Goal: Information Seeking & Learning: Find specific fact

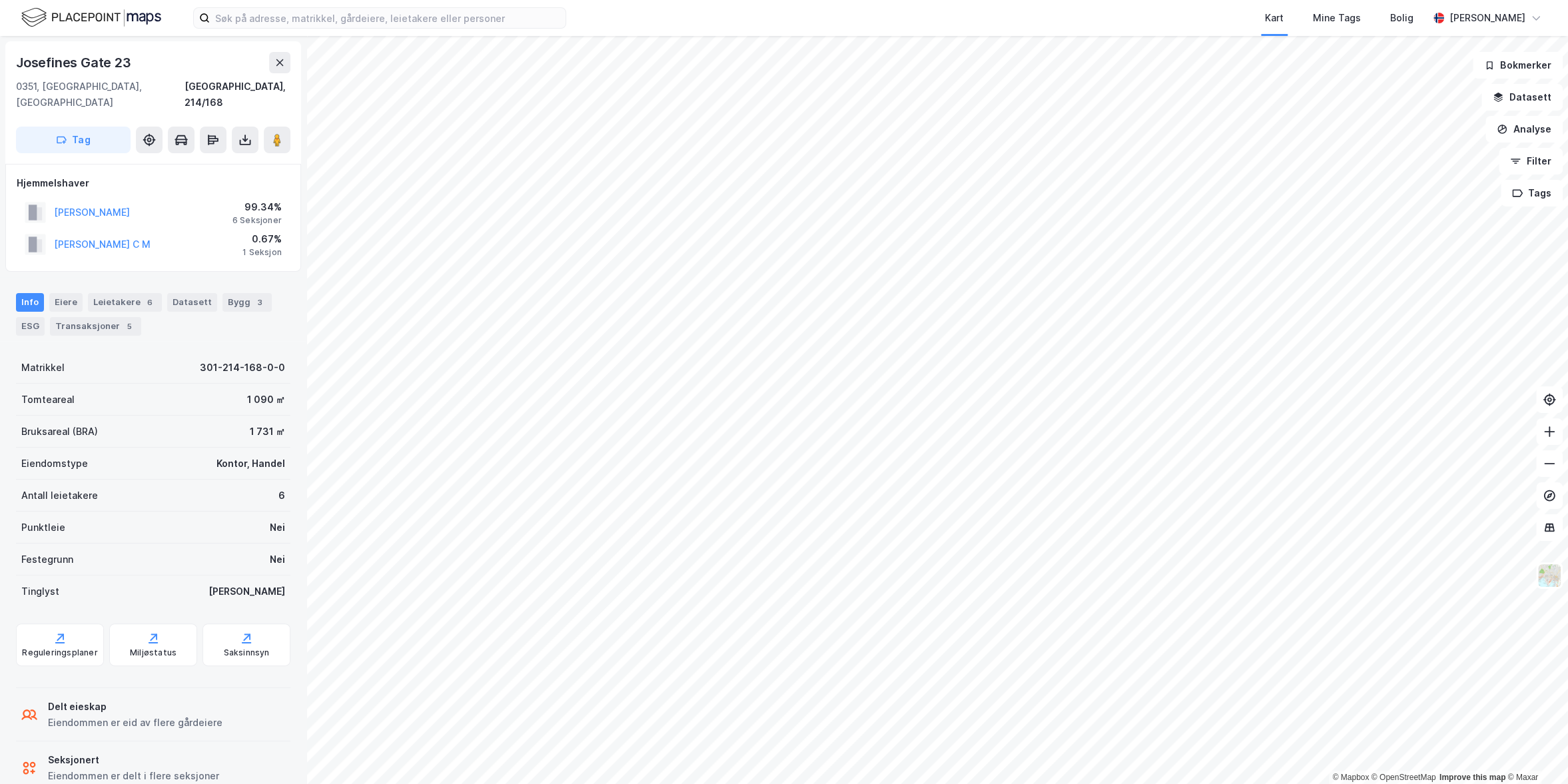
scroll to position [16, 0]
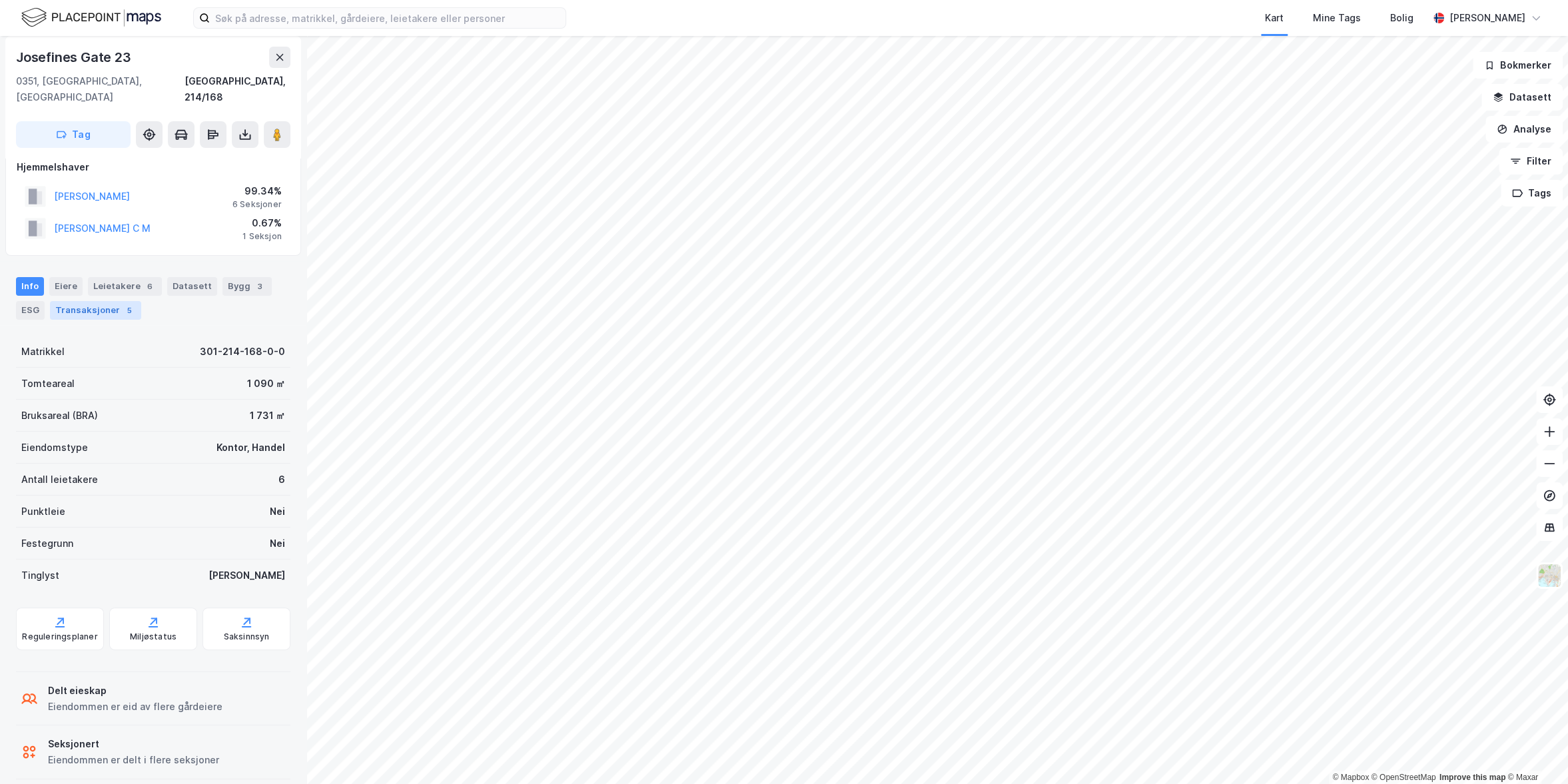
drag, startPoint x: 123, startPoint y: 269, endPoint x: 124, endPoint y: 308, distance: 39.0
click at [123, 277] on div "Leietakere 6" at bounding box center [125, 286] width 74 height 18
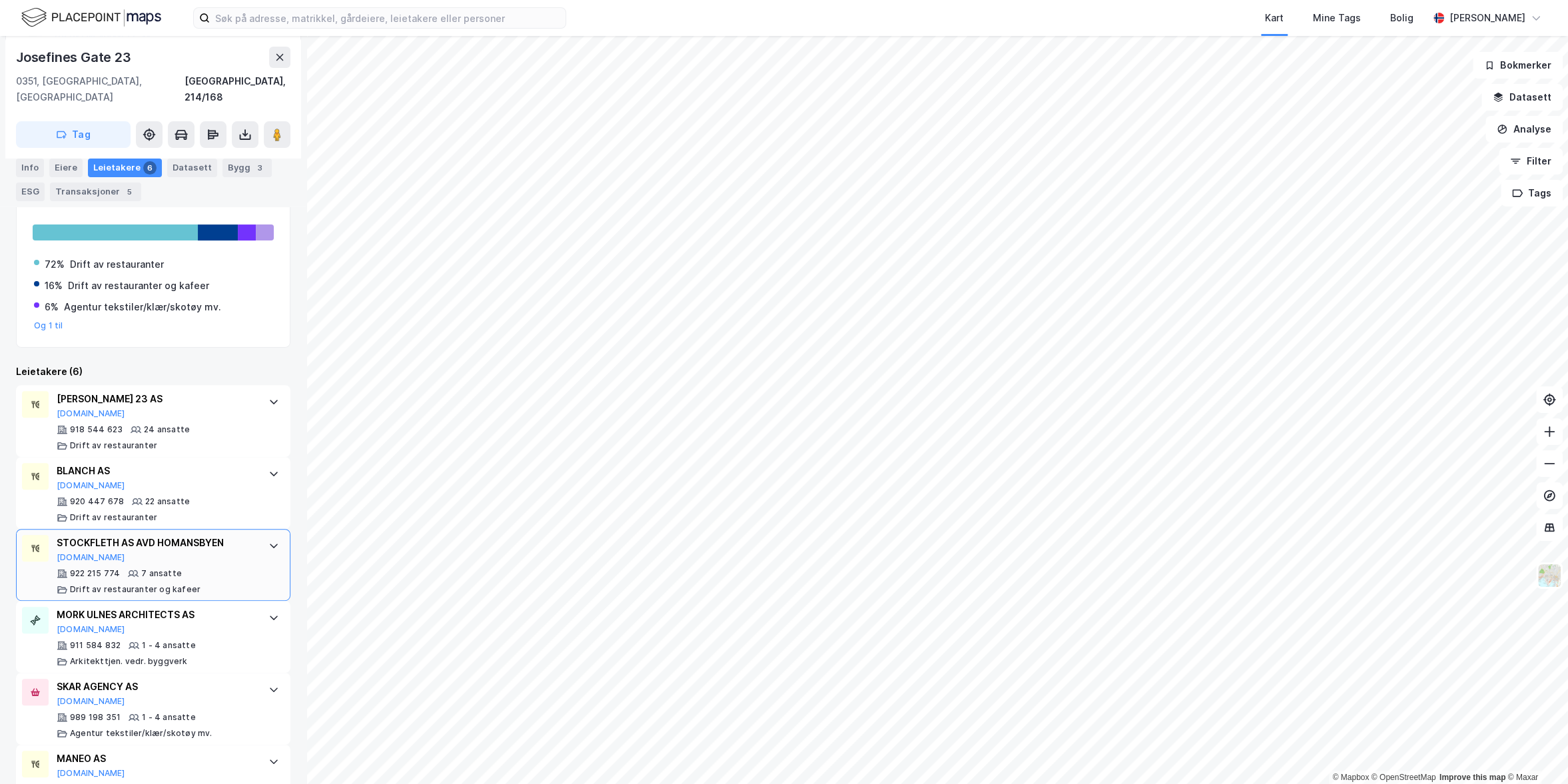
scroll to position [239, 0]
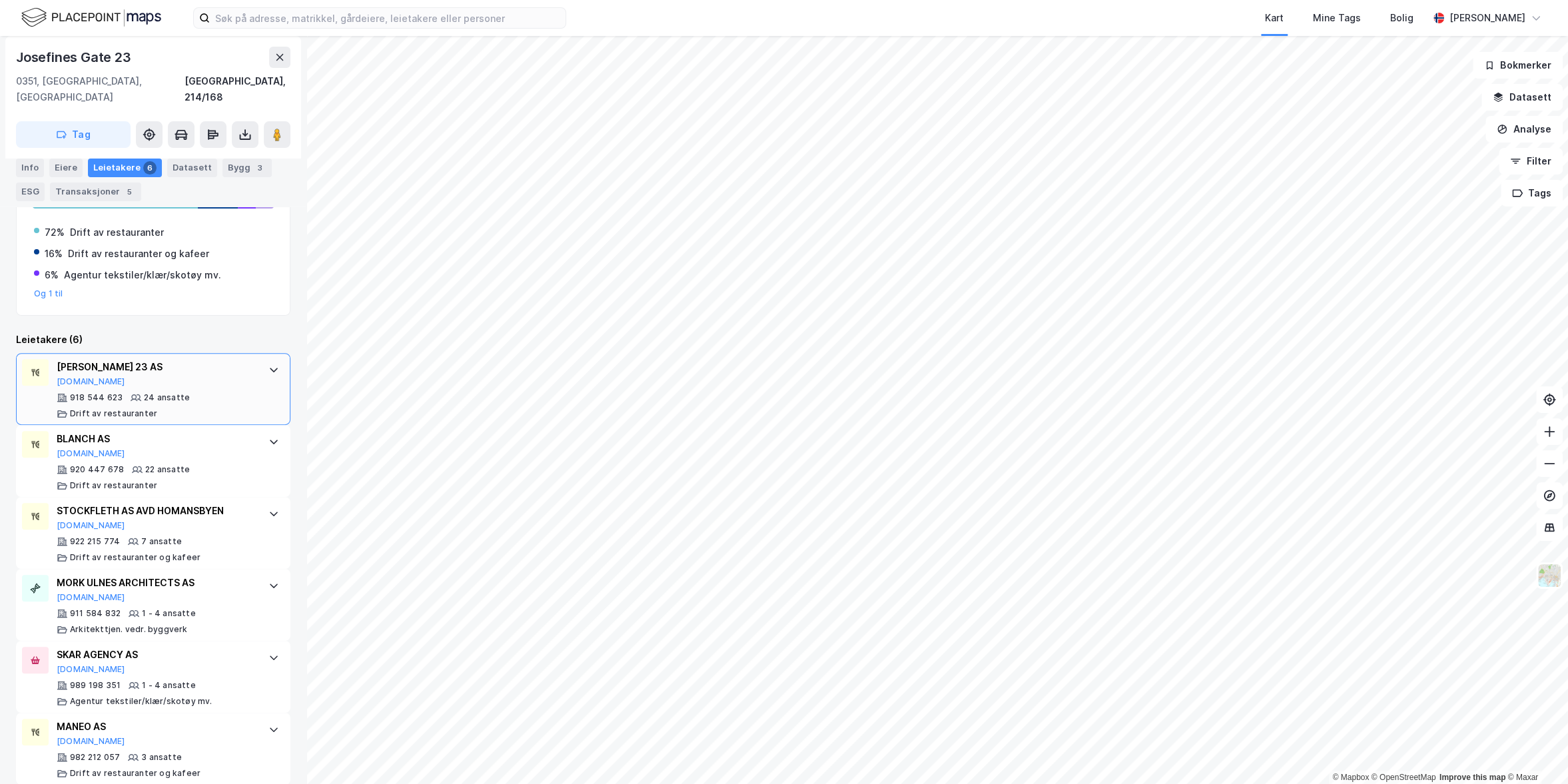
click at [73, 359] on div "[PERSON_NAME] 23 AS" at bounding box center [156, 367] width 198 height 16
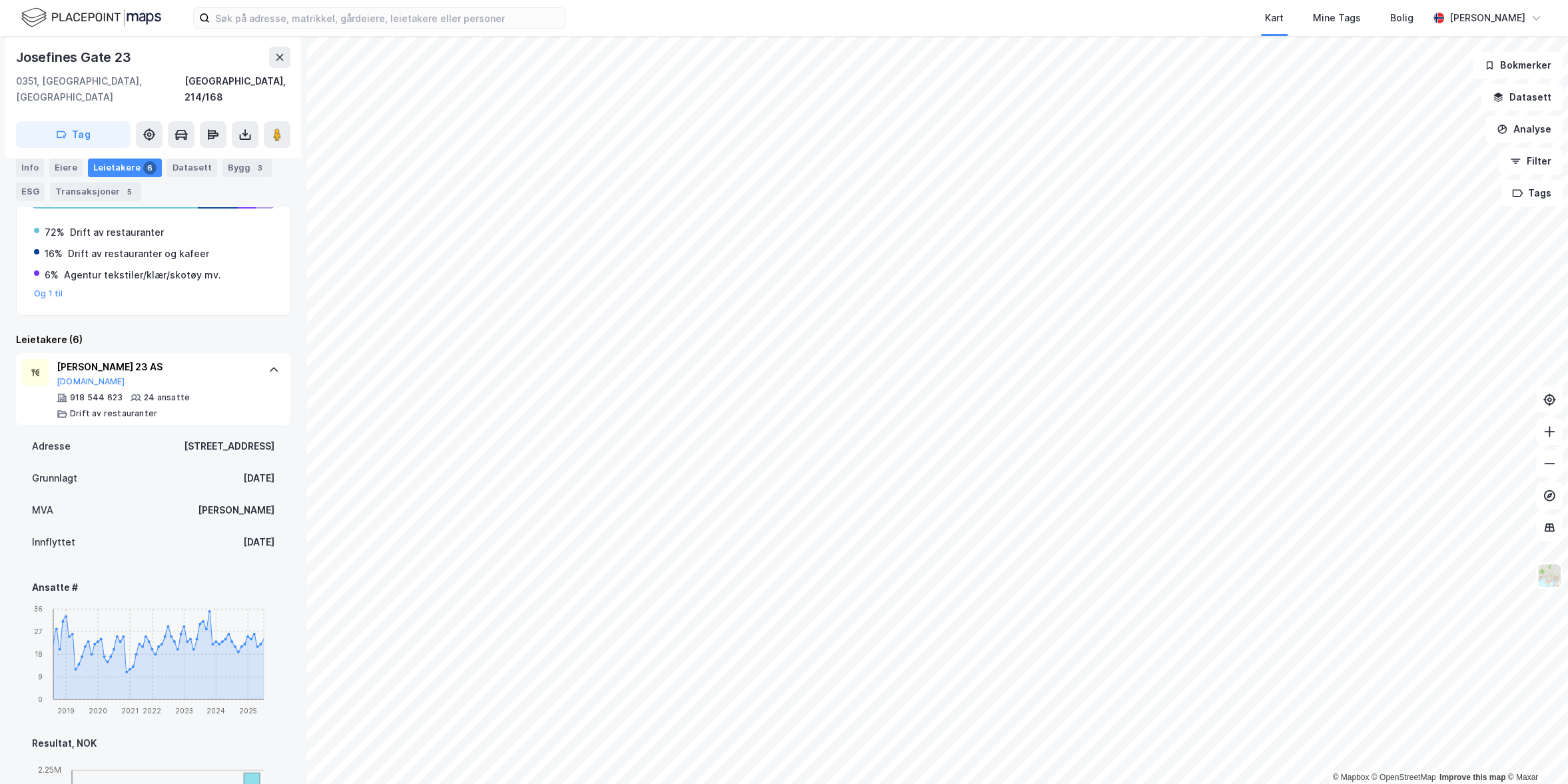
drag, startPoint x: 195, startPoint y: 426, endPoint x: 277, endPoint y: 425, distance: 82.0
click at [277, 425] on div "Adresse [STREET_ADDRESS] [DATE] MVA Ja Innflyttet [DATE] Ansatte # 2019 2020 20…" at bounding box center [153, 764] width 275 height 679
copy div "[STREET_ADDRESS]"
drag, startPoint x: 60, startPoint y: 349, endPoint x: 142, endPoint y: 350, distance: 82.0
click at [133, 359] on div "[PERSON_NAME] 23 AS" at bounding box center [156, 367] width 198 height 16
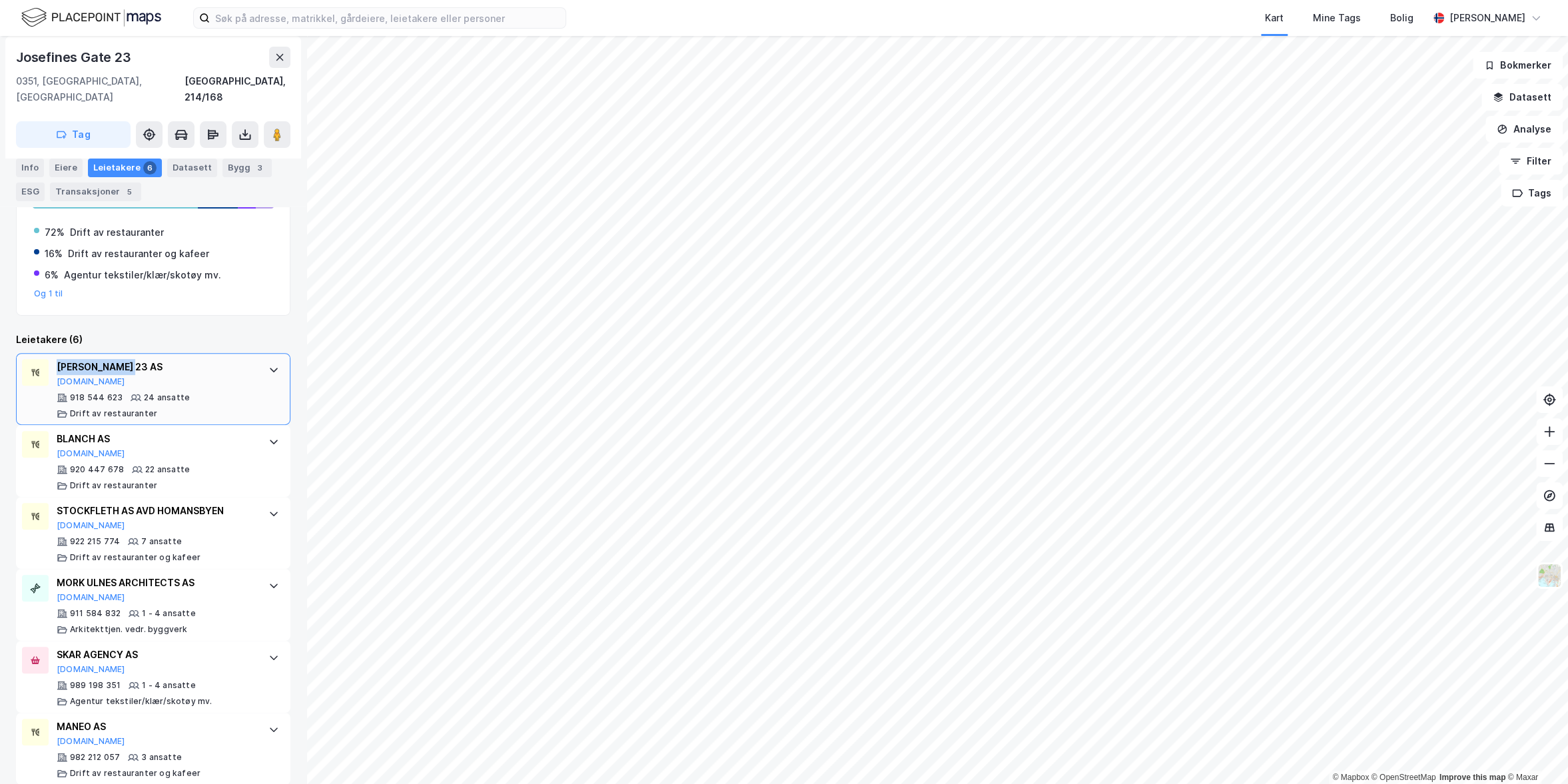
drag, startPoint x: 112, startPoint y: 350, endPoint x: 50, endPoint y: 357, distance: 62.4
click at [40, 353] on div "[PERSON_NAME] 23 AS [DOMAIN_NAME] 918 544 623 24 ansatte Drift av restauranter" at bounding box center [153, 389] width 275 height 72
copy div "[PERSON_NAME] 23 AS"
